Goal: Task Accomplishment & Management: Use online tool/utility

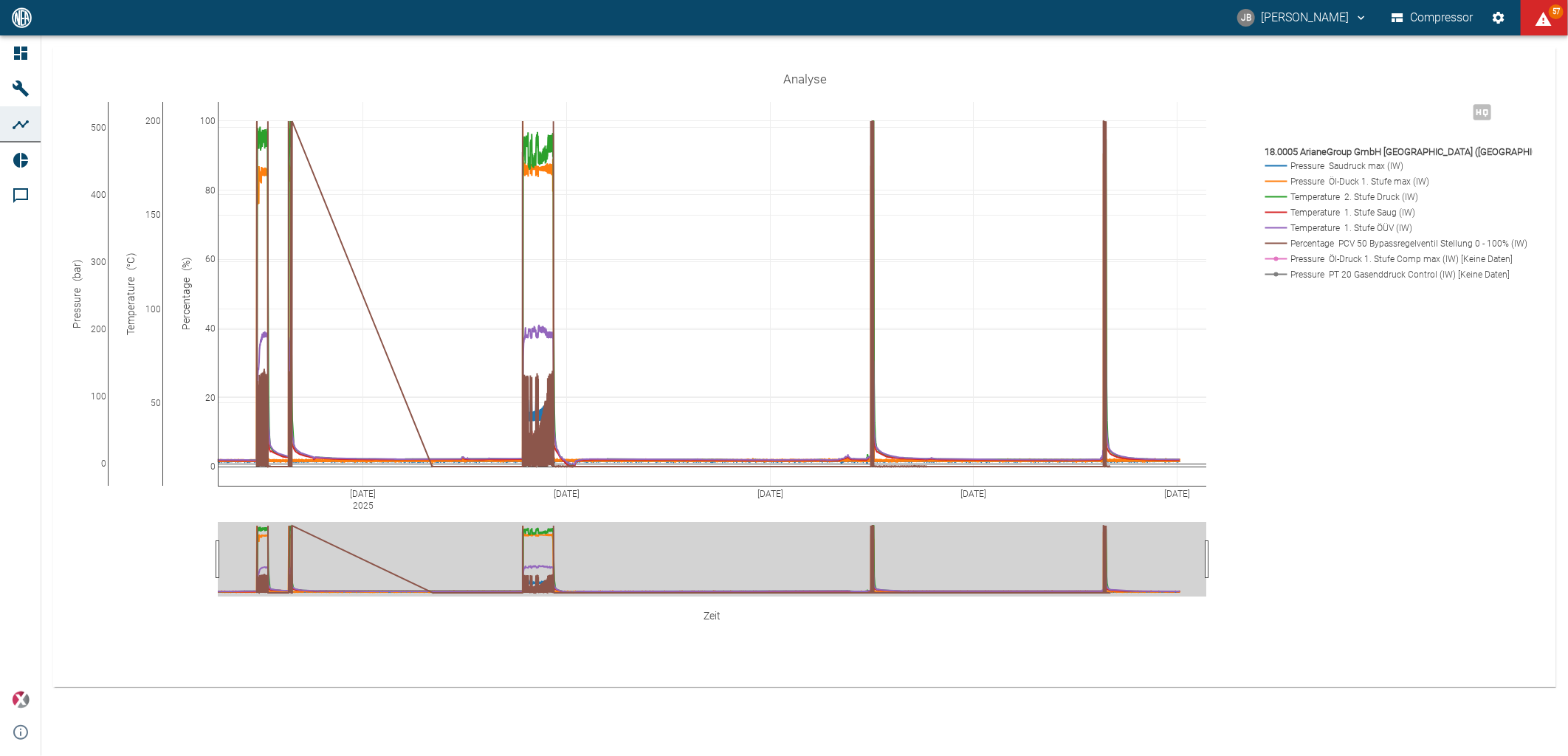
click at [623, 508] on div "[DATE] Aug [DATE] Aug 31 [DATE] 0 100 200 300 400 500 50 100 150 200 0 20 40 60…" at bounding box center [805, 368] width 1469 height 606
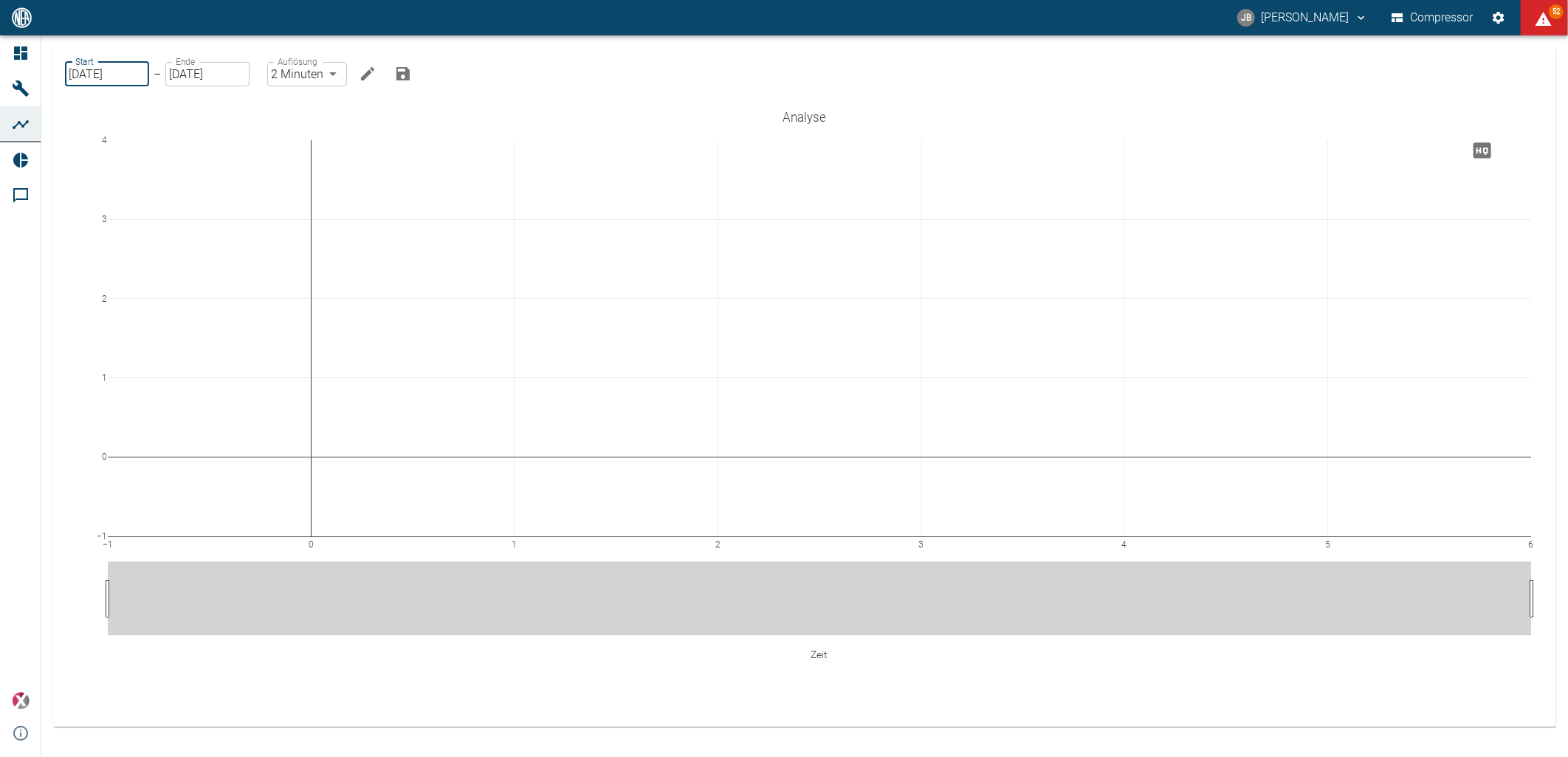
click at [119, 78] on input "[DATE]" at bounding box center [107, 74] width 84 height 24
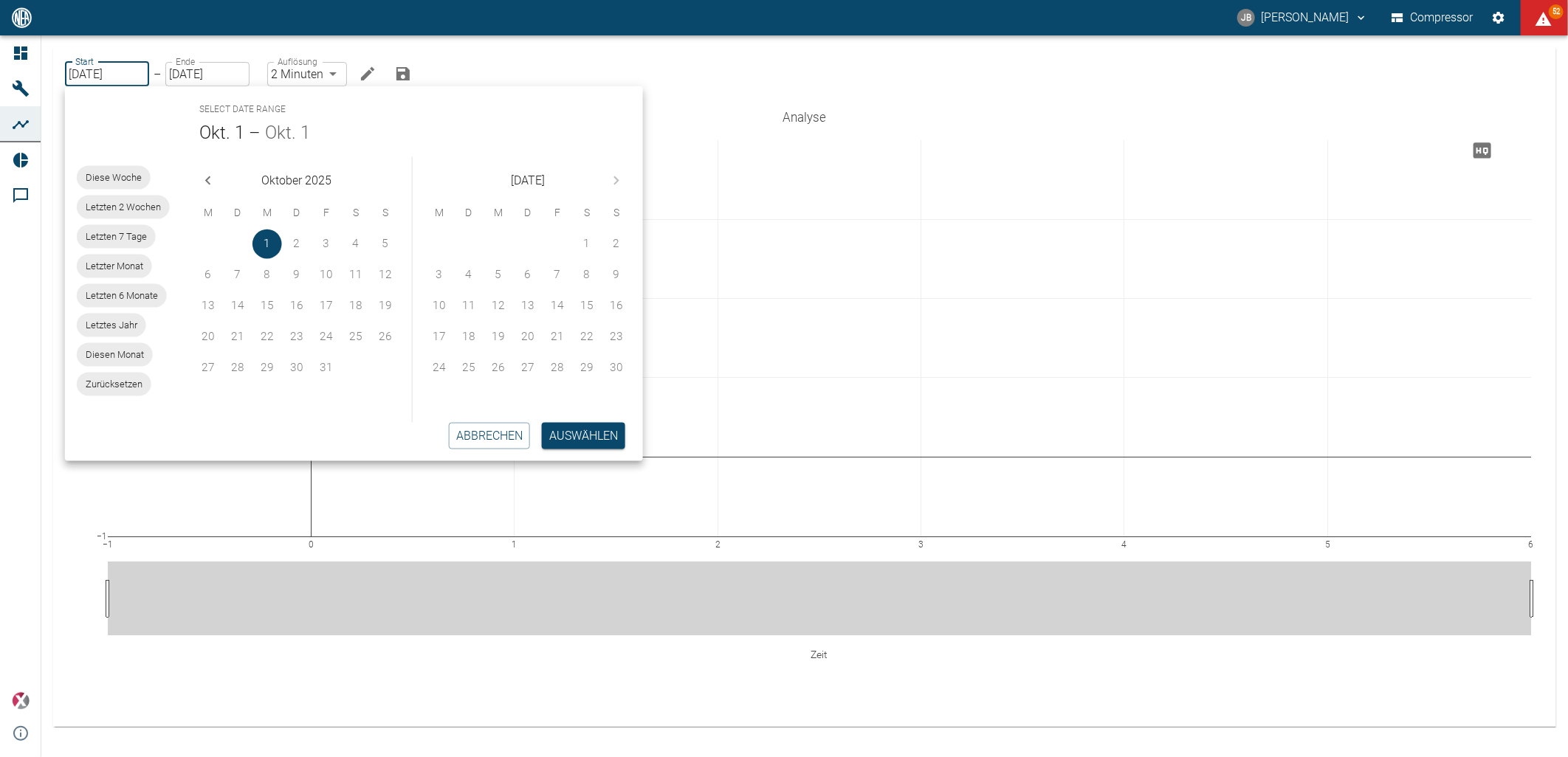
click at [203, 180] on icon "Previous month" at bounding box center [209, 181] width 18 height 18
click at [244, 239] on button "2" at bounding box center [237, 244] width 29 height 29
type input "[DATE]"
type input "10min"
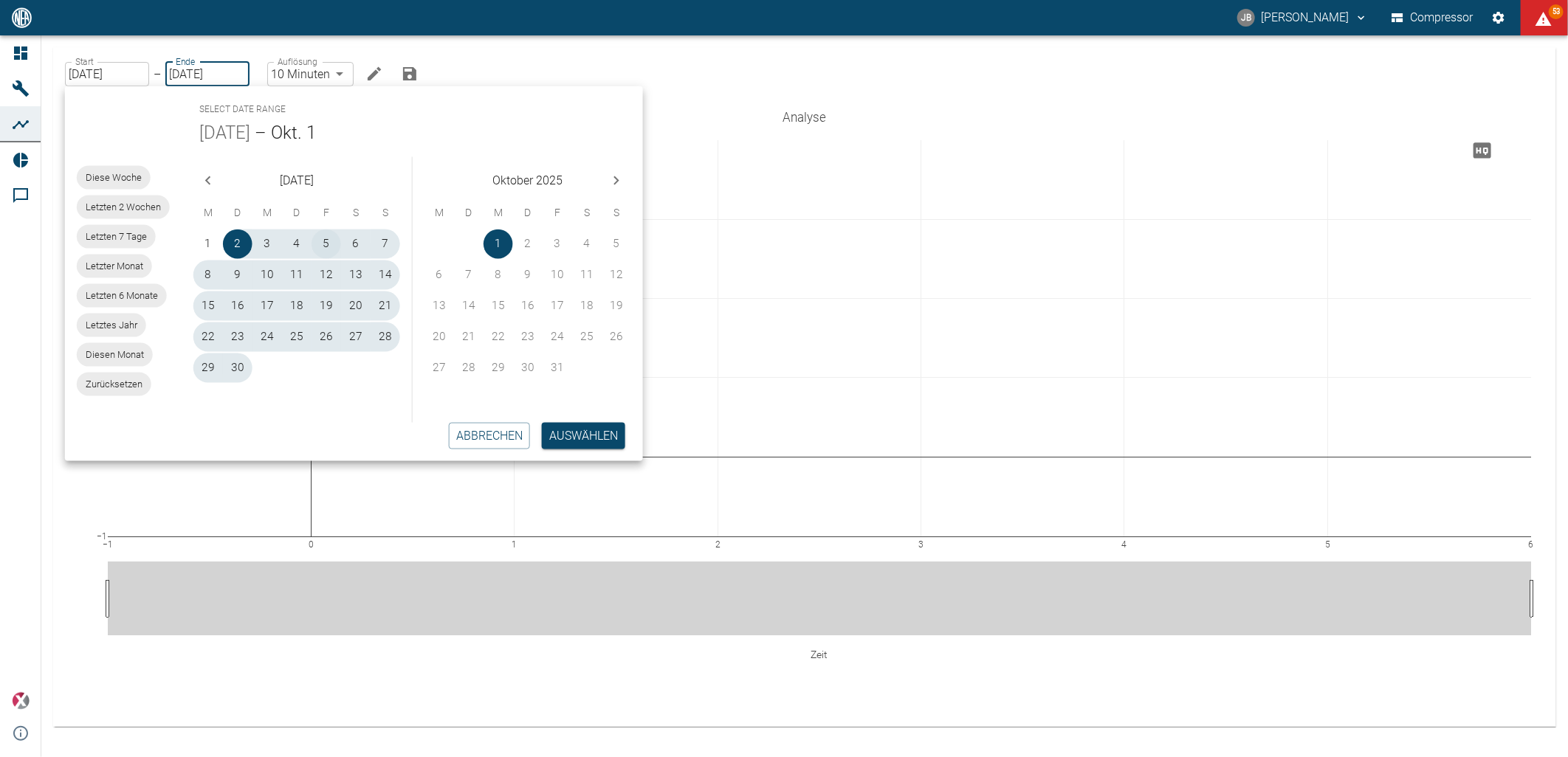
click at [324, 239] on button "5" at bounding box center [326, 244] width 29 height 29
type input "[DATE]"
type input "2min"
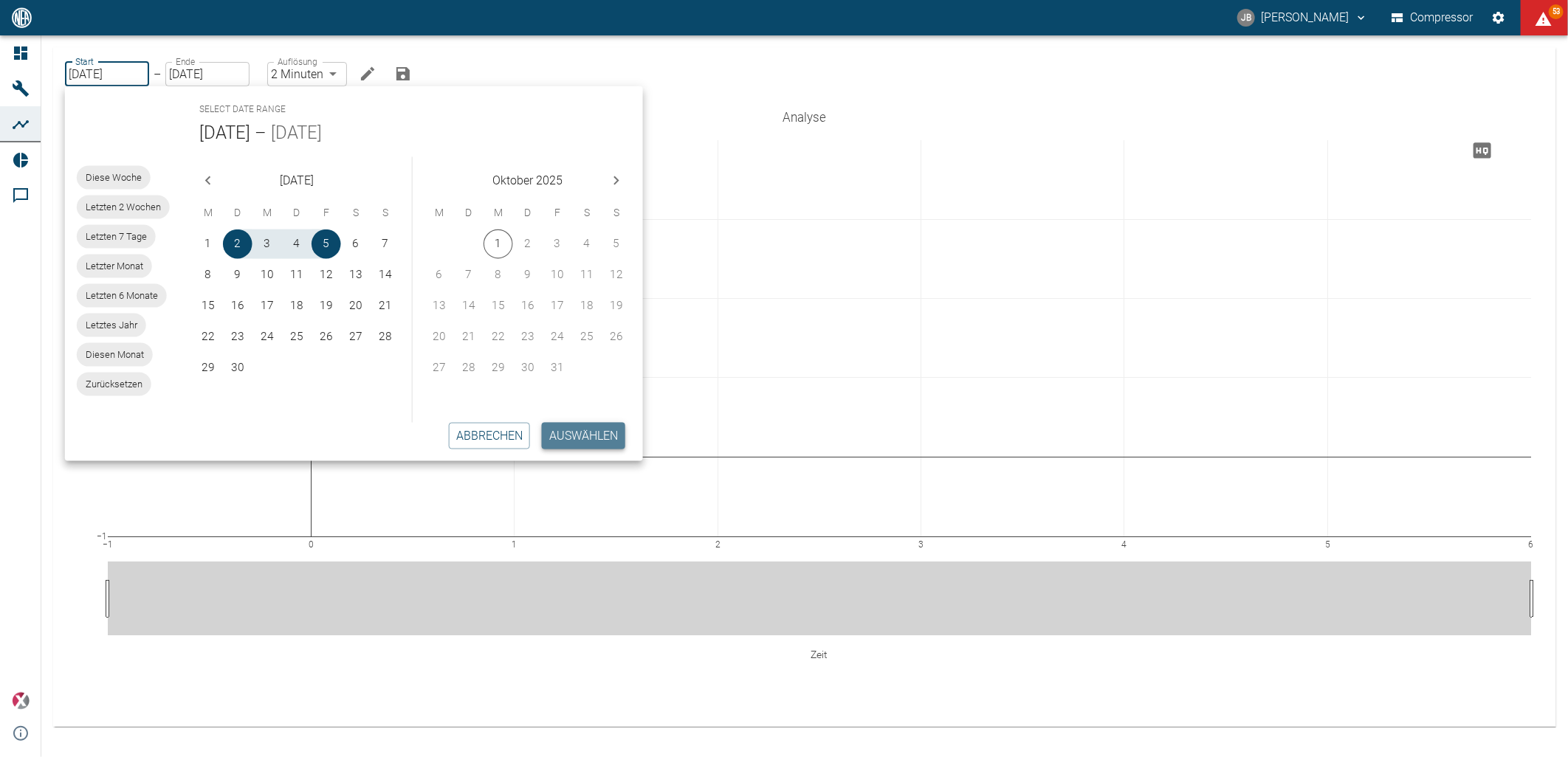
click at [585, 425] on button "Auswählen" at bounding box center [583, 436] width 83 height 26
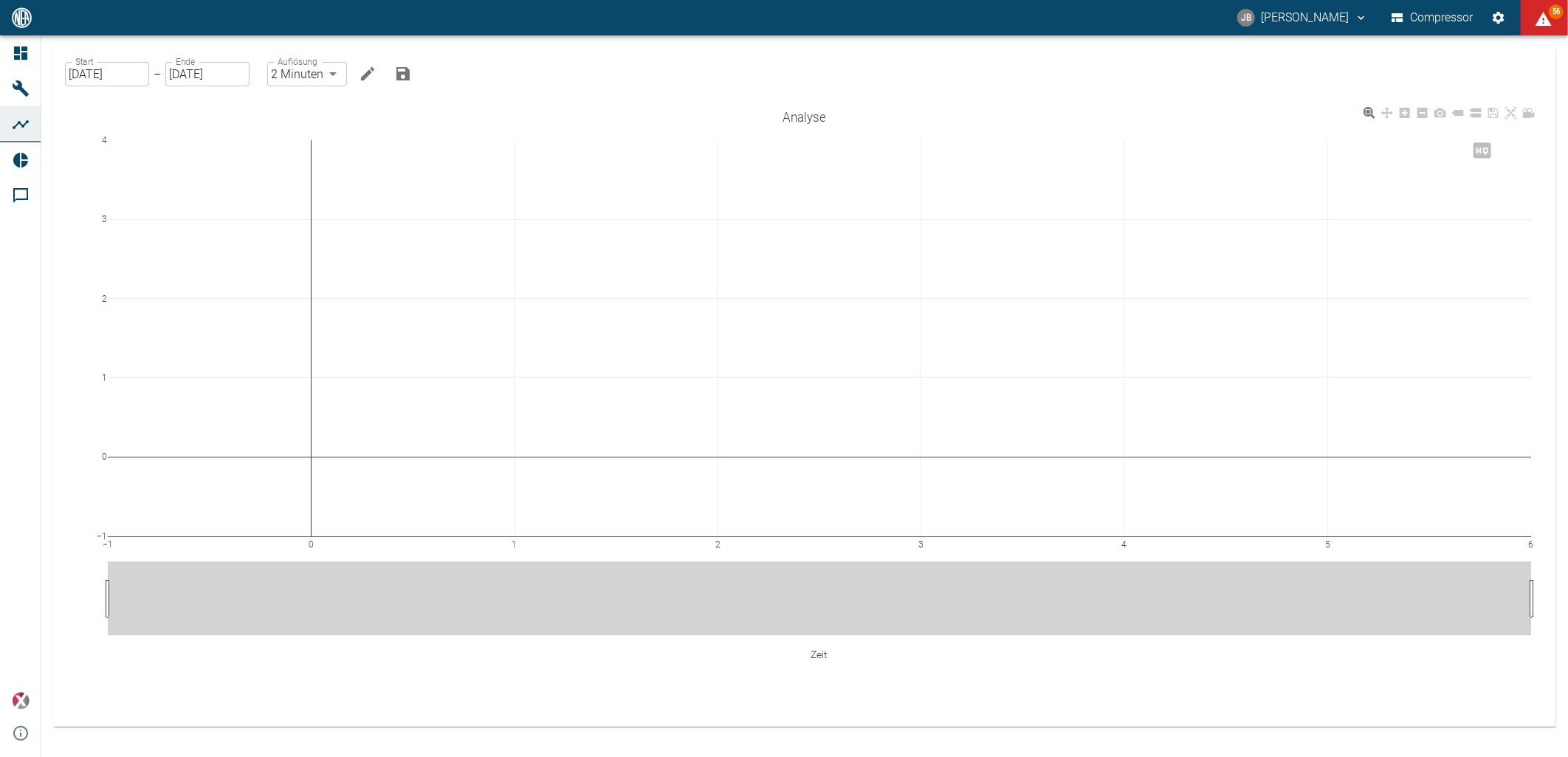
click at [139, 684] on div "−1 0 1 2 3 4 5 6 −1 0 1 2 3 4 Analyse Zeit" at bounding box center [805, 407] width 1469 height 606
click at [303, 74] on body "JB [PERSON_NAME] Compressor 54 Dashboard Maschinen Analysen Reports Kommentare …" at bounding box center [784, 378] width 1568 height 757
click at [303, 74] on div at bounding box center [784, 378] width 1568 height 757
click at [197, 74] on input "[DATE]" at bounding box center [207, 74] width 84 height 24
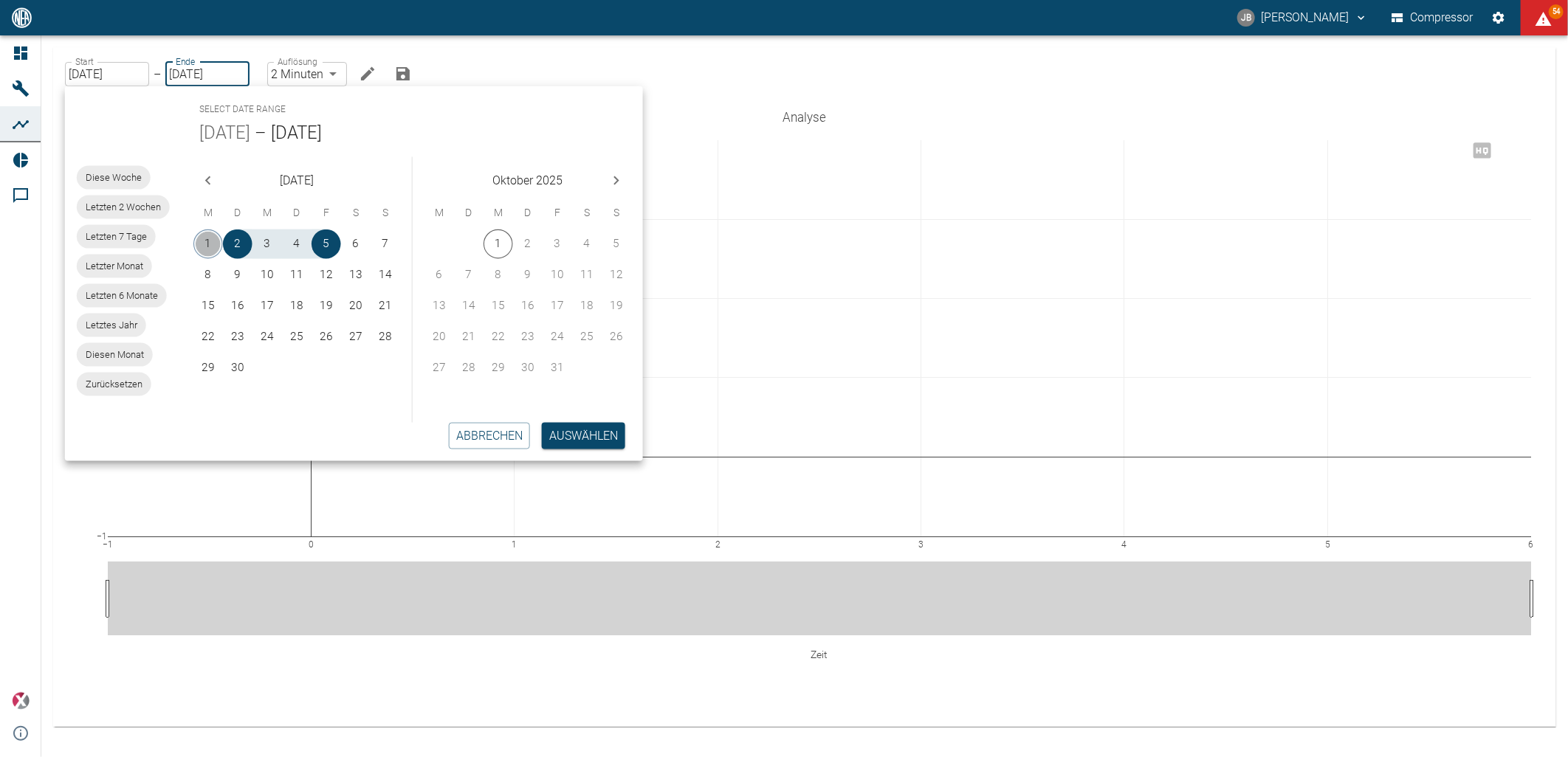
click at [212, 247] on button "1" at bounding box center [208, 244] width 29 height 29
type input "[DATE]"
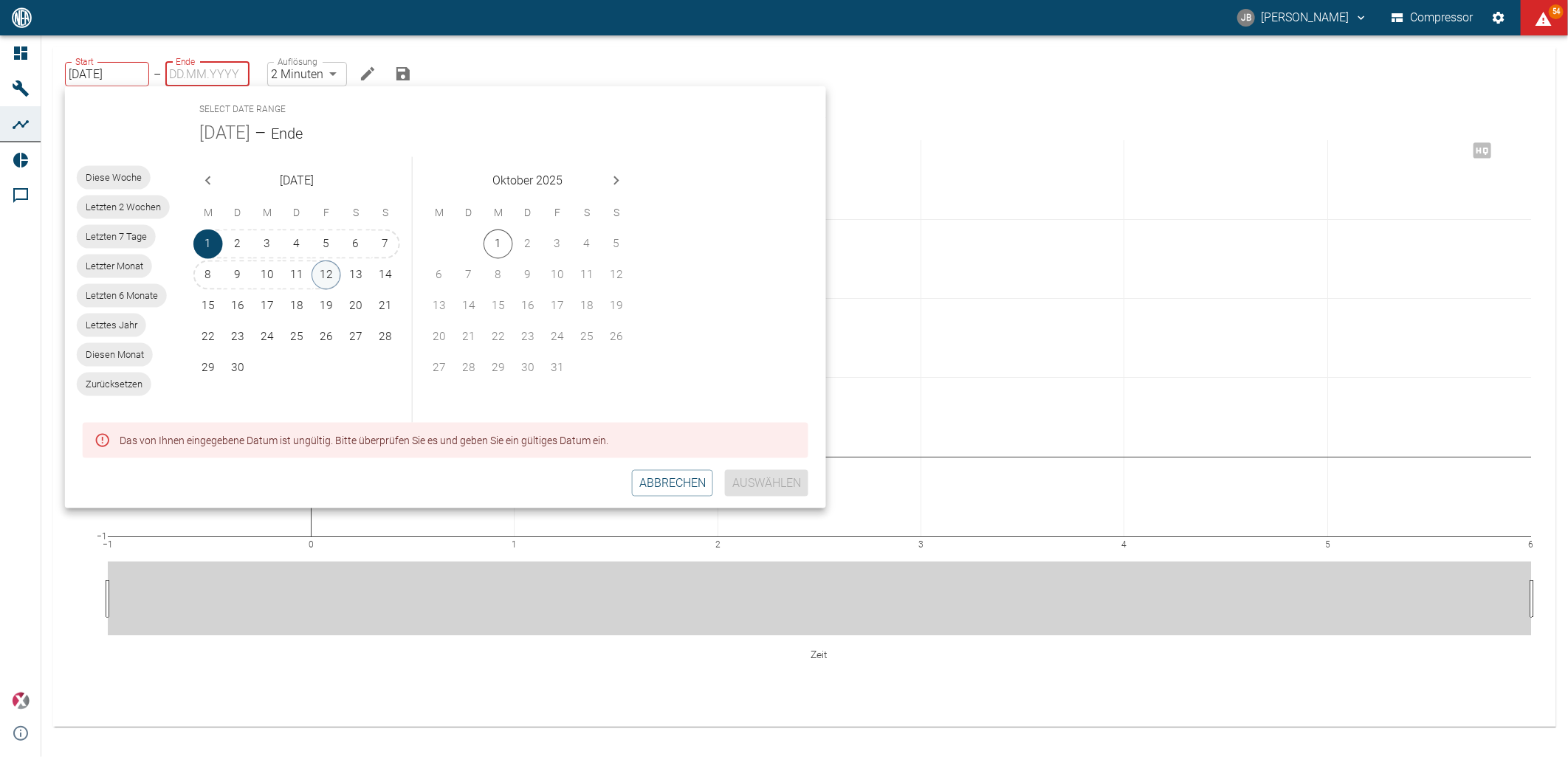
click at [333, 270] on button "12" at bounding box center [326, 275] width 29 height 29
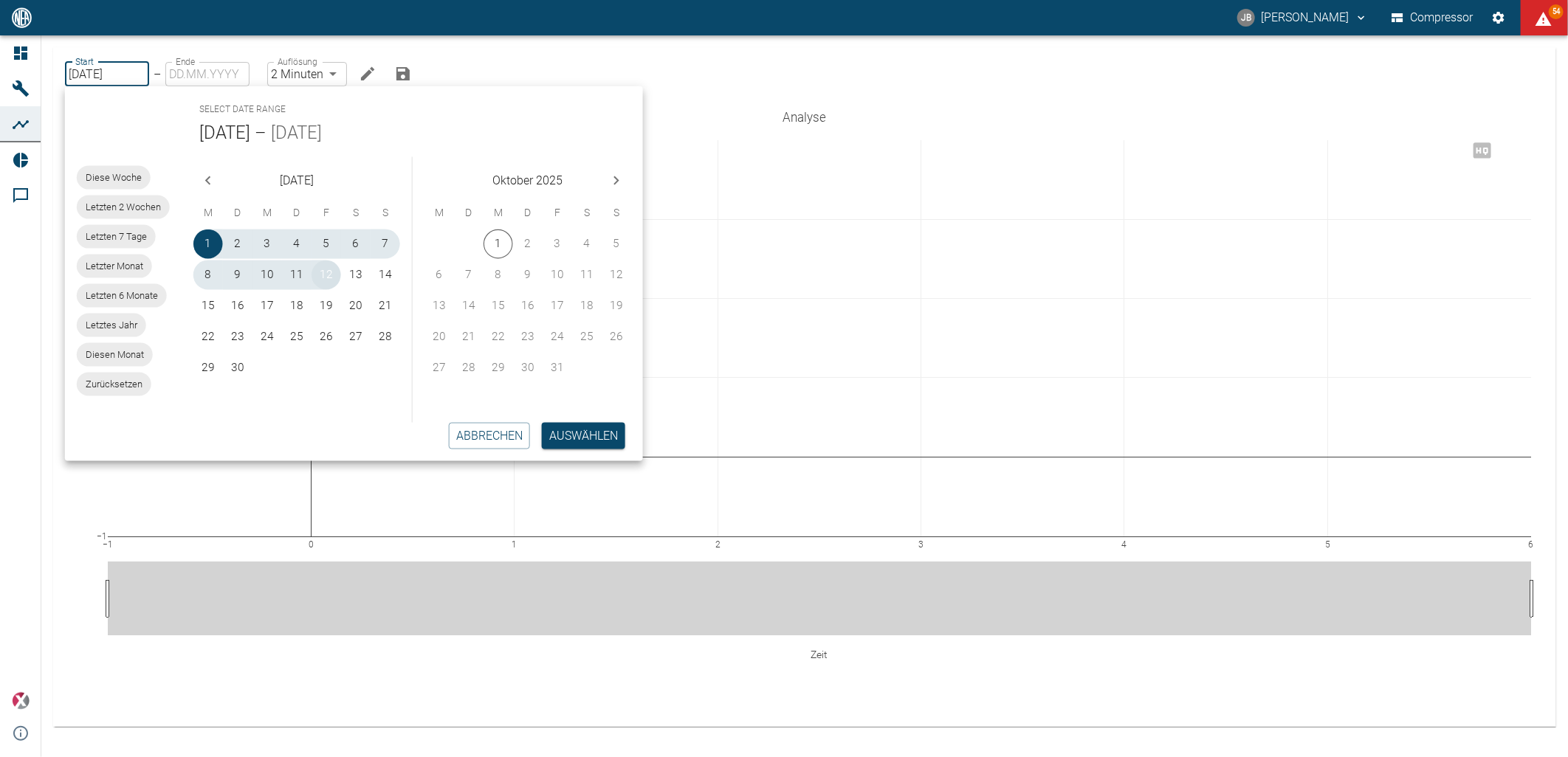
type input "[DATE]"
click at [573, 430] on button "Auswählen" at bounding box center [583, 436] width 83 height 26
